Goal: Information Seeking & Learning: Learn about a topic

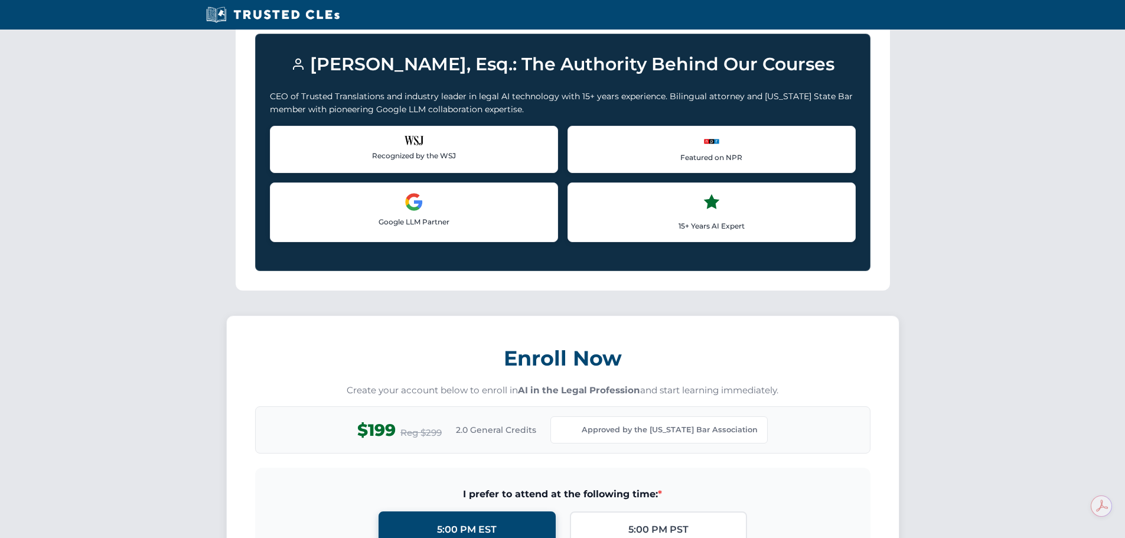
scroll to position [650, 0]
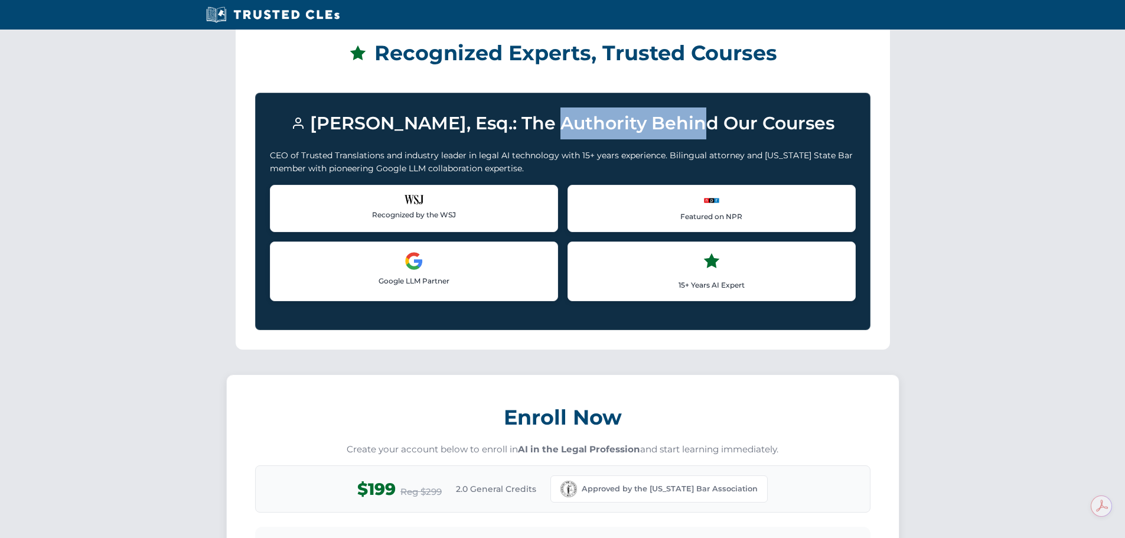
drag, startPoint x: 319, startPoint y: 123, endPoint x: 370, endPoint y: 122, distance: 51.4
click at [459, 128] on h3 "[PERSON_NAME], Esq.: The Authority Behind Our Courses" at bounding box center [563, 123] width 586 height 32
click at [340, 119] on h3 "[PERSON_NAME], Esq.: The Authority Behind Our Courses" at bounding box center [563, 123] width 586 height 32
click at [448, 126] on h3 "[PERSON_NAME], Esq.: The Authority Behind Our Courses" at bounding box center [563, 123] width 586 height 32
drag, startPoint x: 317, startPoint y: 120, endPoint x: 501, endPoint y: 129, distance: 183.9
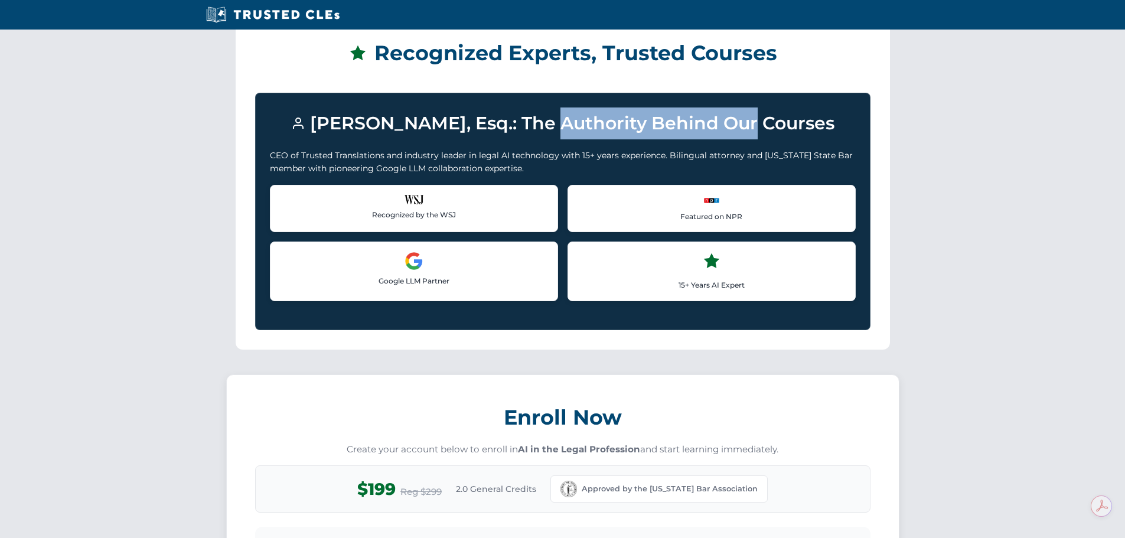
click at [501, 129] on h3 "[PERSON_NAME], Esq.: The Authority Behind Our Courses" at bounding box center [563, 123] width 586 height 32
copy h3 "[PERSON_NAME], Esq"
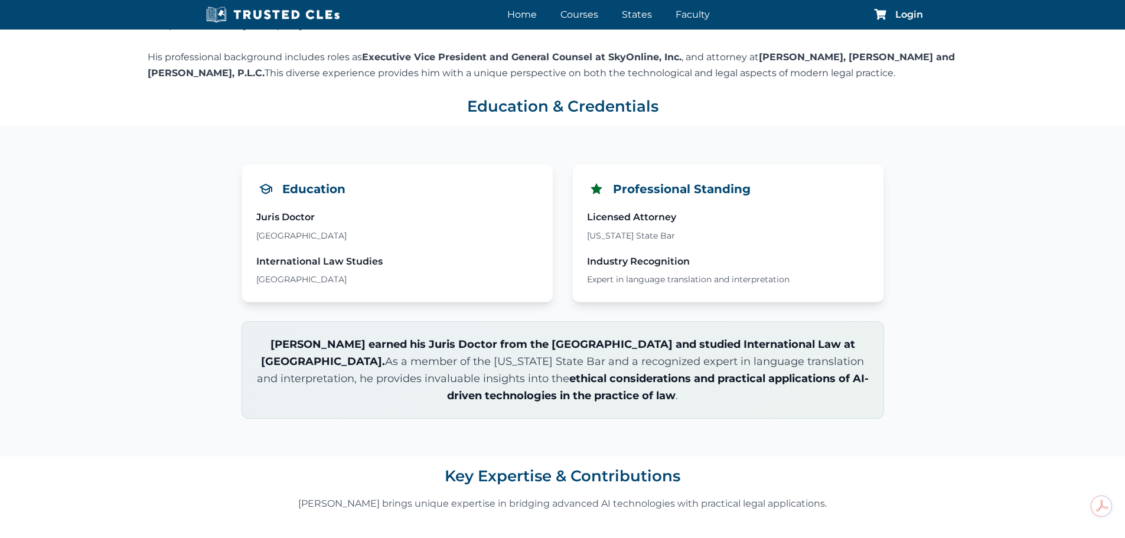
scroll to position [650, 0]
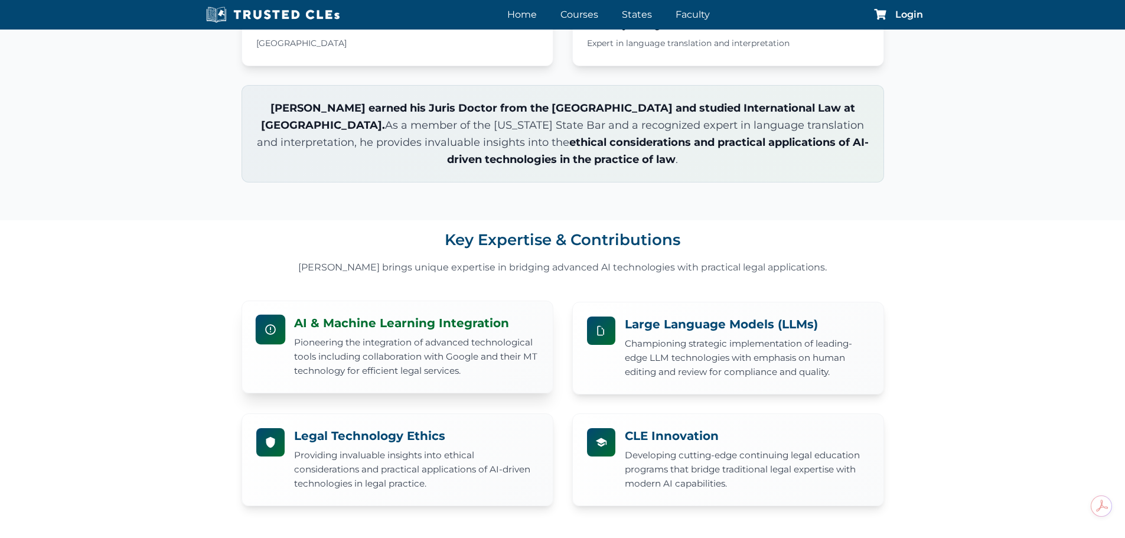
click at [413, 324] on h3 "AI & Machine Learning Integration" at bounding box center [416, 322] width 244 height 15
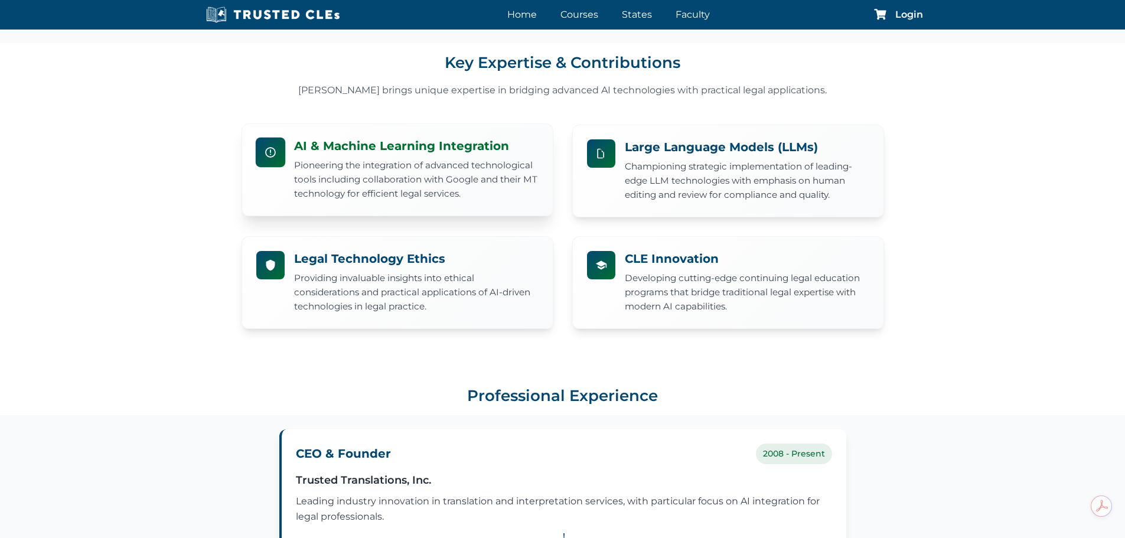
click at [386, 151] on h3 "AI & Machine Learning Integration" at bounding box center [416, 145] width 244 height 15
